Goal: Task Accomplishment & Management: Manage account settings

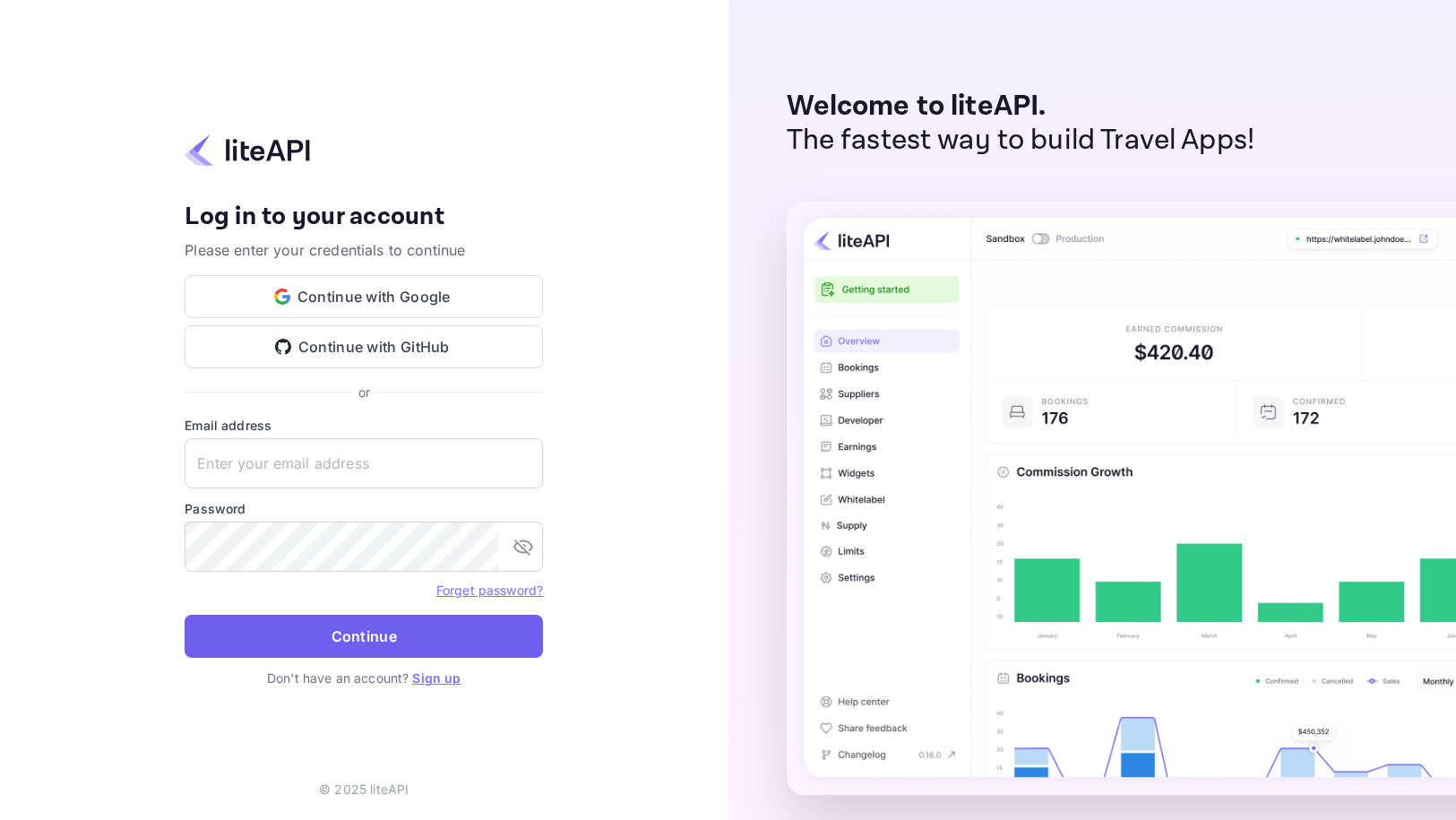
type input "[EMAIL_ADDRESS][DOMAIN_NAME]"
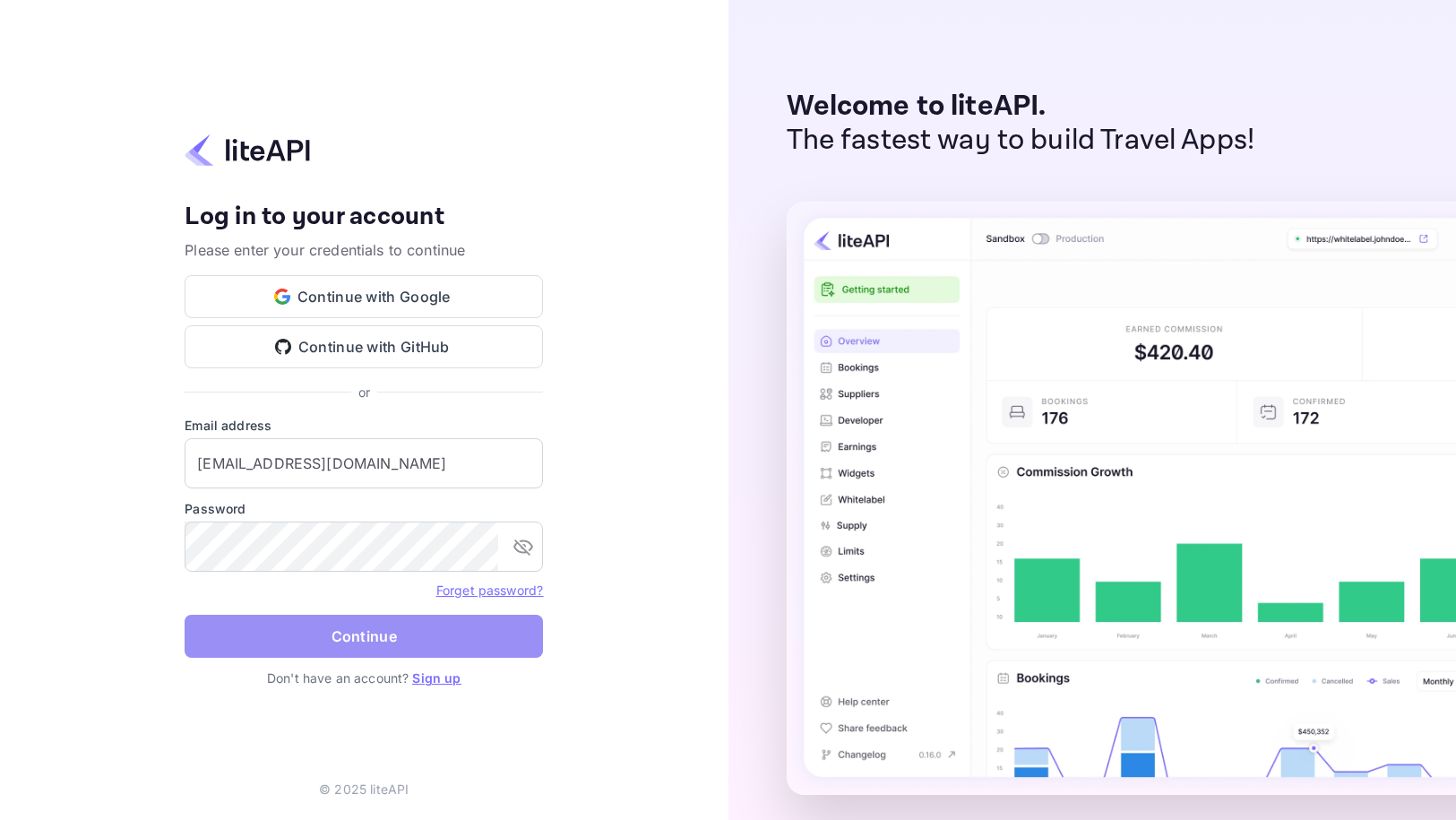
click at [405, 634] on button "Continue" at bounding box center [363, 636] width 358 height 43
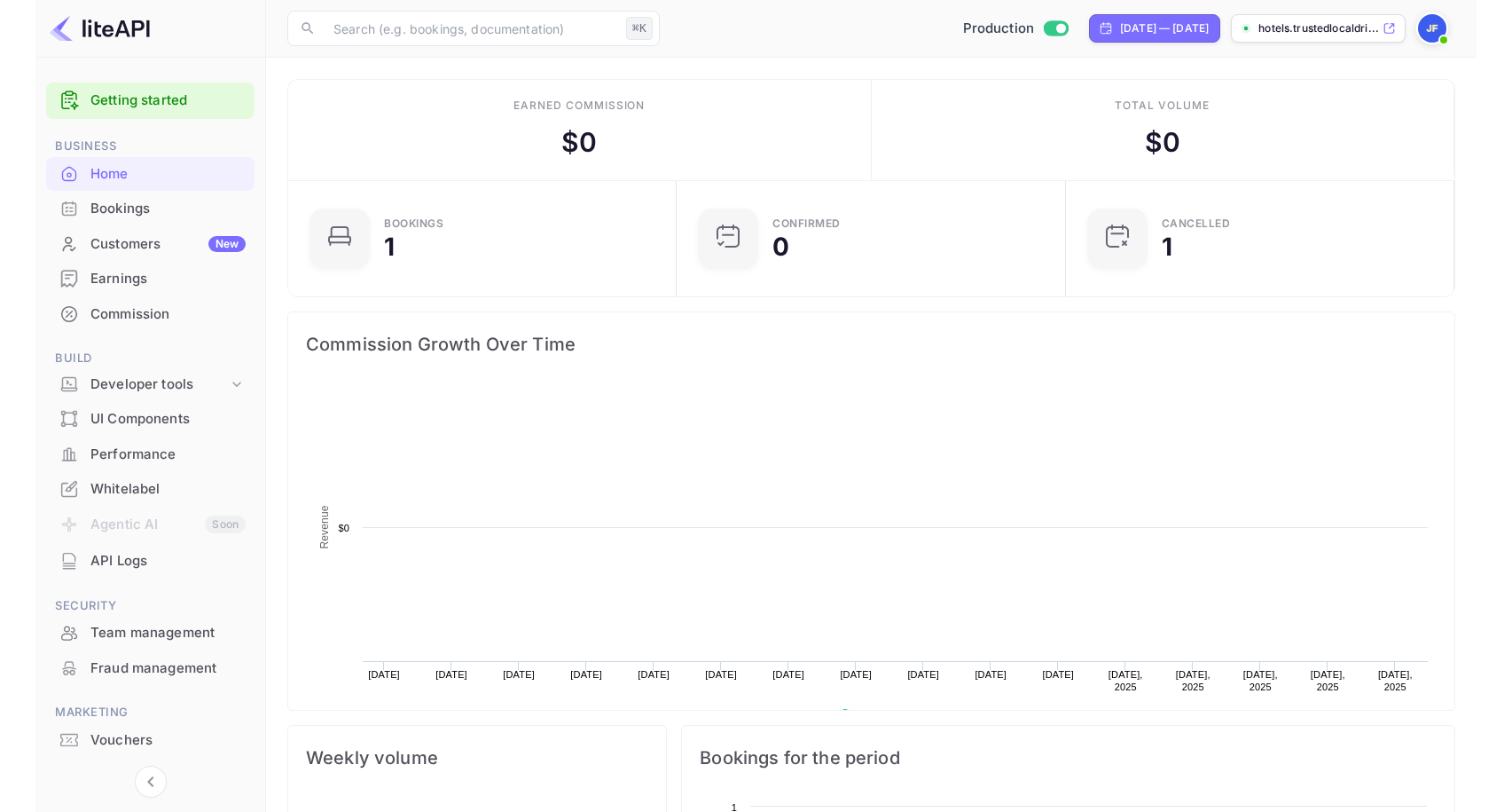
scroll to position [288, 379]
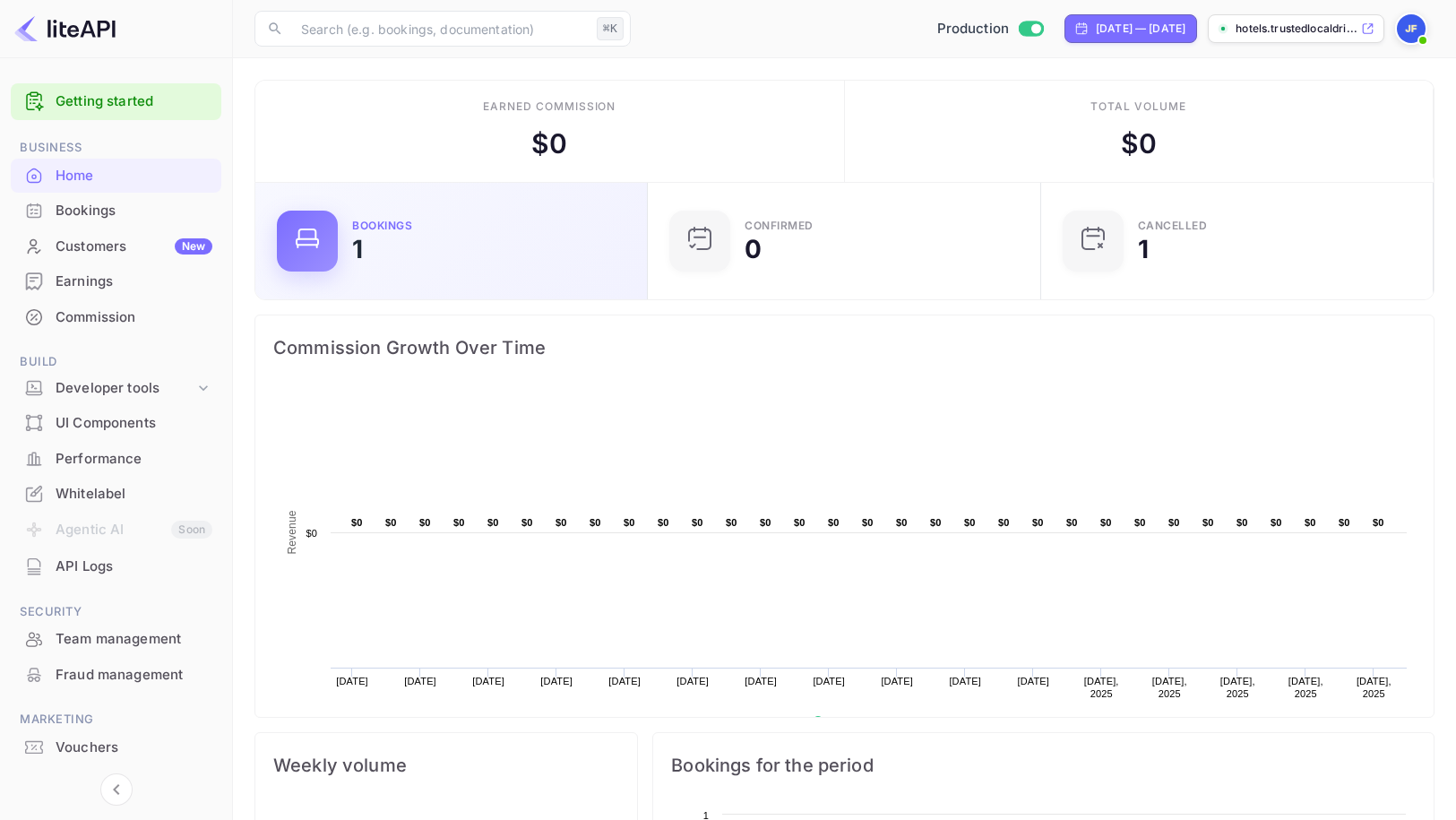
click at [365, 278] on div "Bookings 1" at bounding box center [451, 240] width 392 height 116
